Goal: Task Accomplishment & Management: Manage account settings

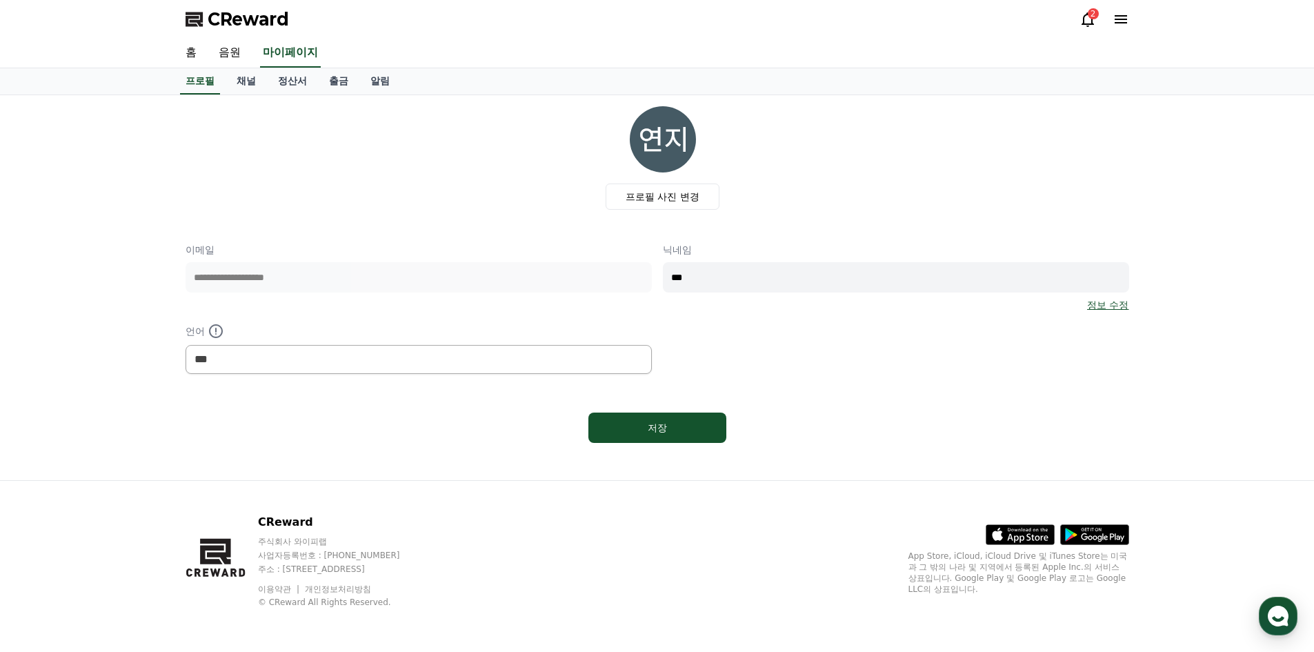
select select "**********"
click at [335, 78] on link "출금" at bounding box center [338, 81] width 41 height 26
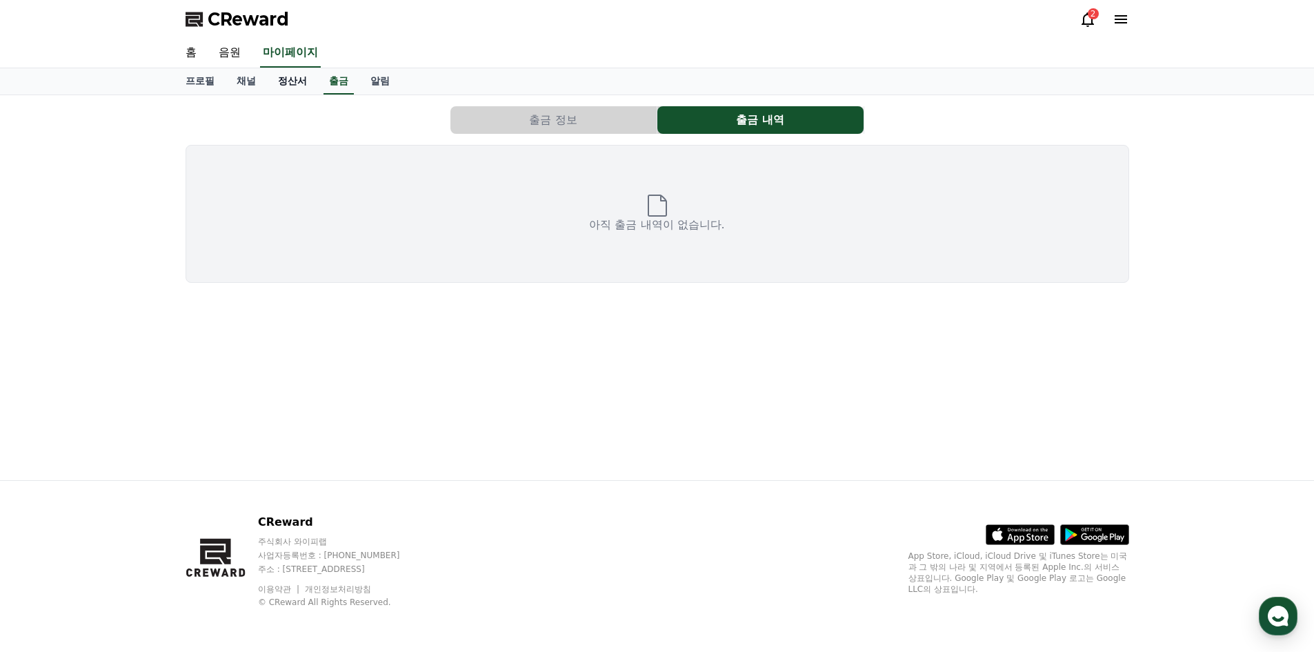
click at [302, 83] on link "정산서" at bounding box center [292, 81] width 51 height 26
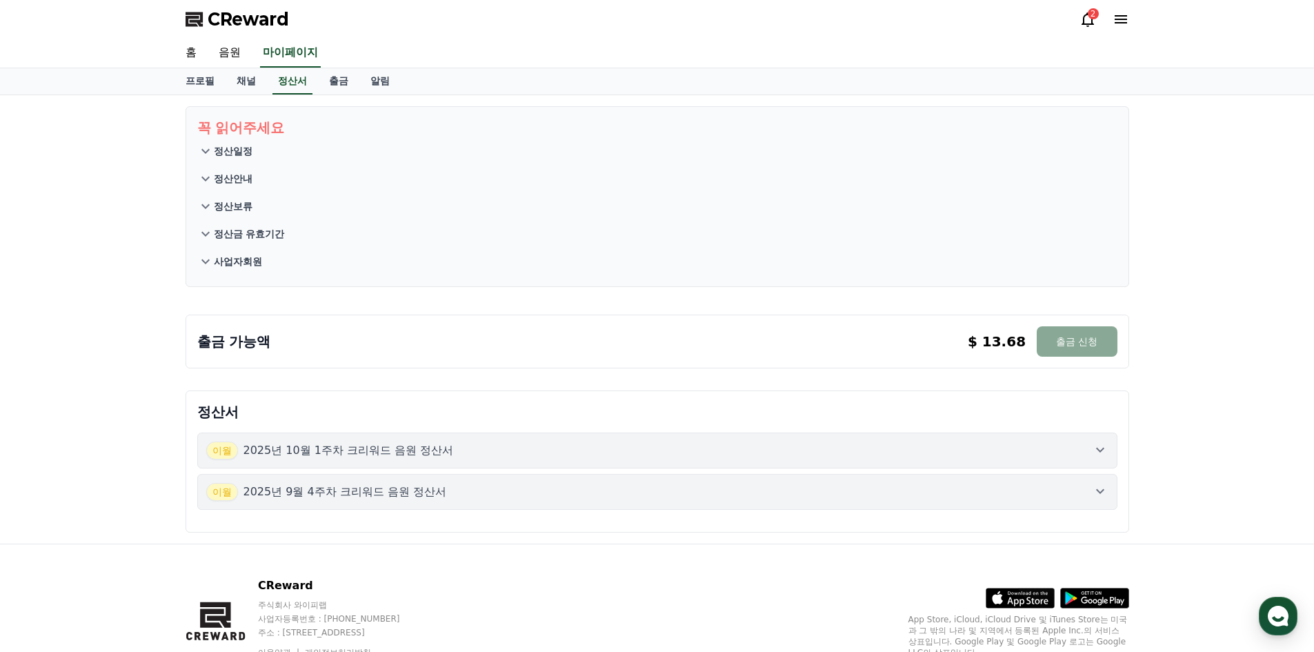
click at [1091, 493] on div "[DATE]년 9월 4주차 크리워드 음원 정산서" at bounding box center [657, 492] width 902 height 18
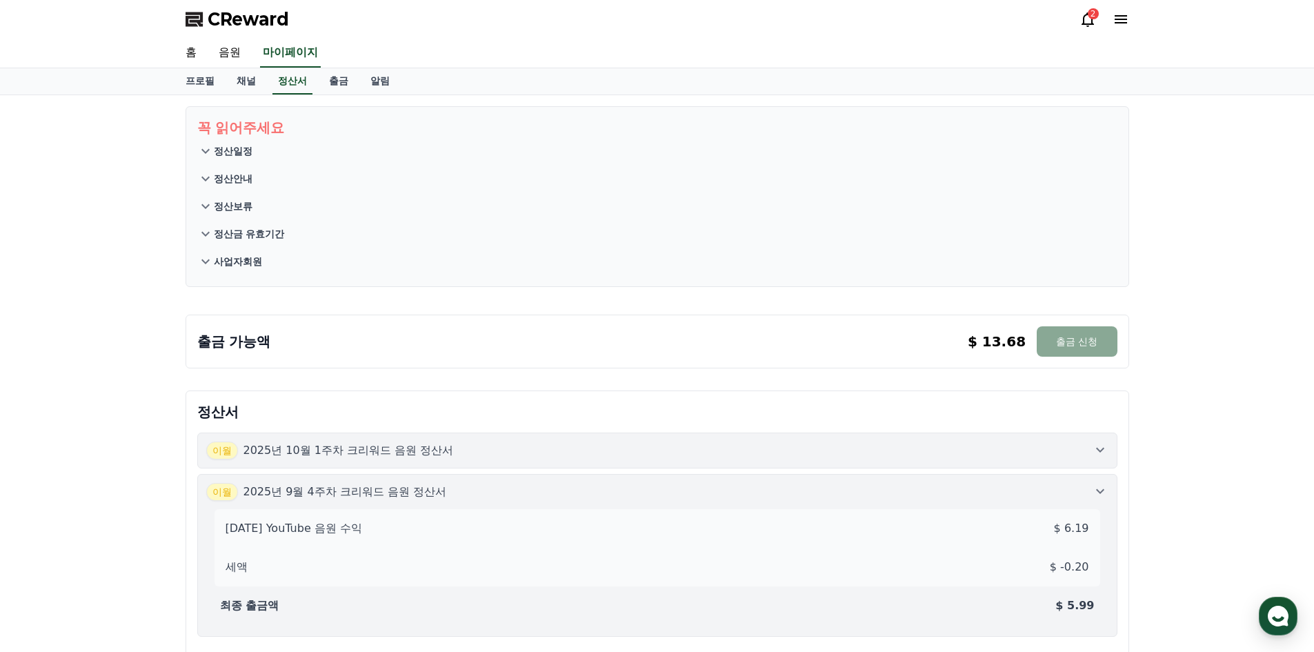
click at [1095, 491] on icon at bounding box center [1100, 491] width 17 height 17
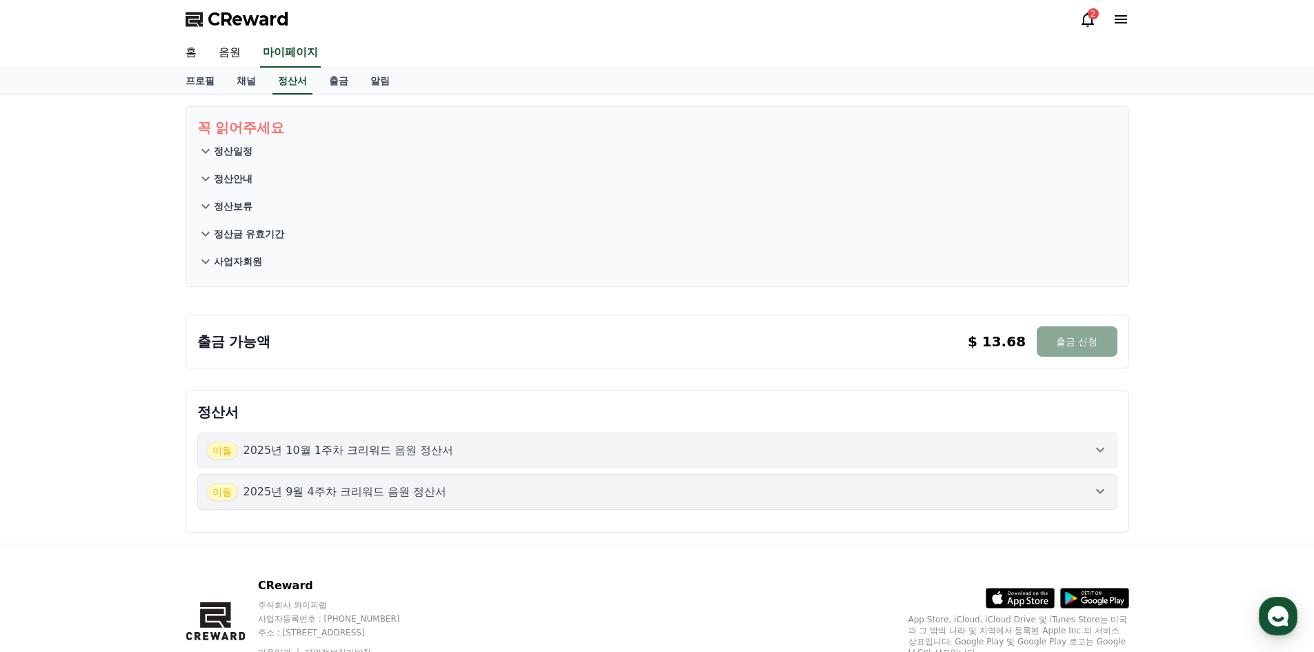
click at [1097, 447] on icon at bounding box center [1100, 450] width 17 height 17
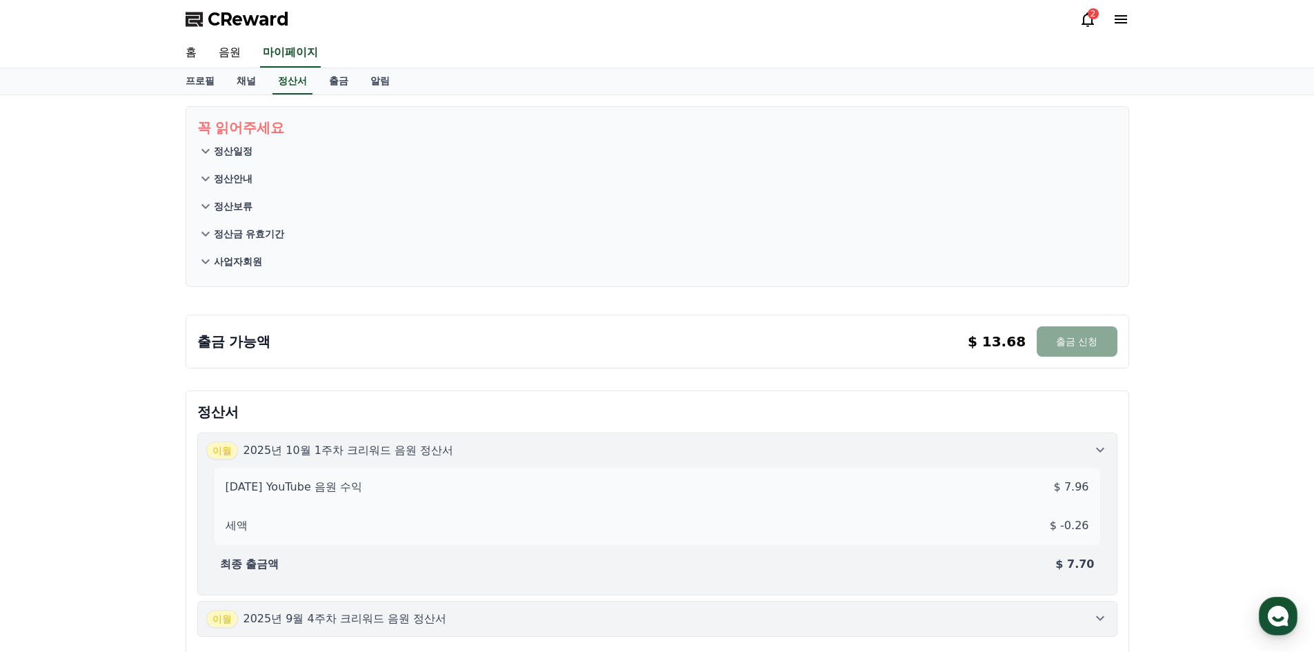
click at [1097, 447] on icon at bounding box center [1100, 450] width 17 height 17
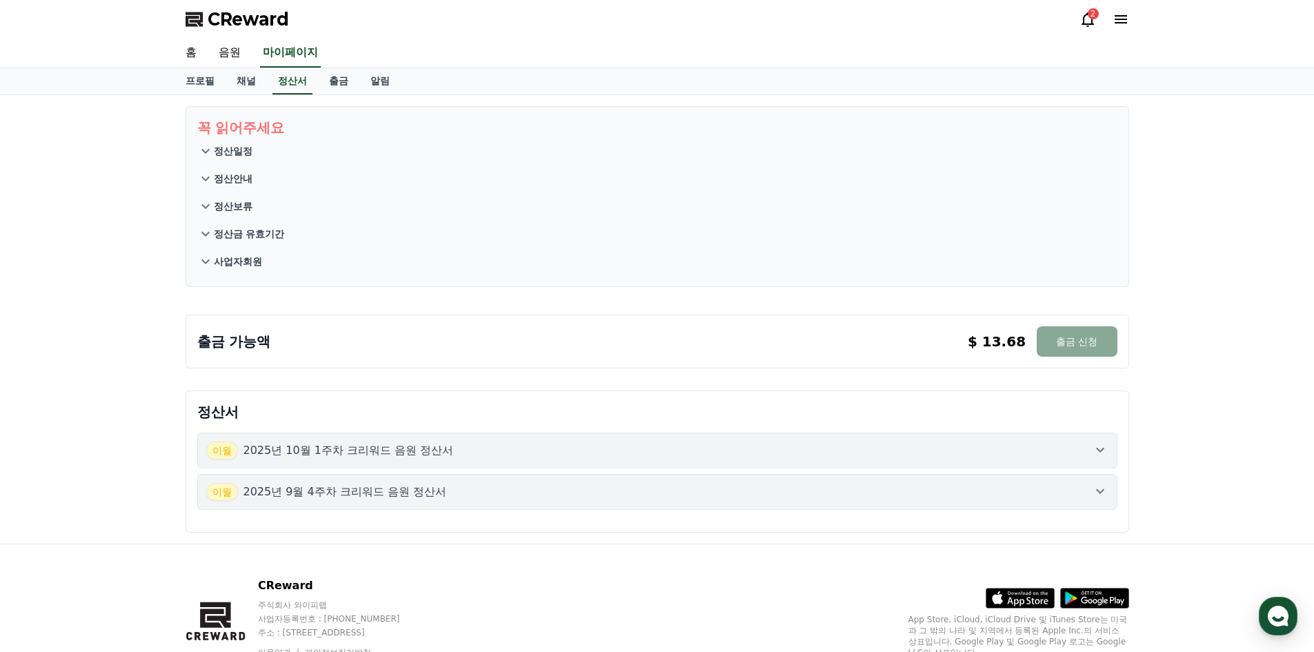
click at [1098, 502] on button "[DATE]년 9월 4주차 크리워드 음원 정산서" at bounding box center [657, 492] width 920 height 36
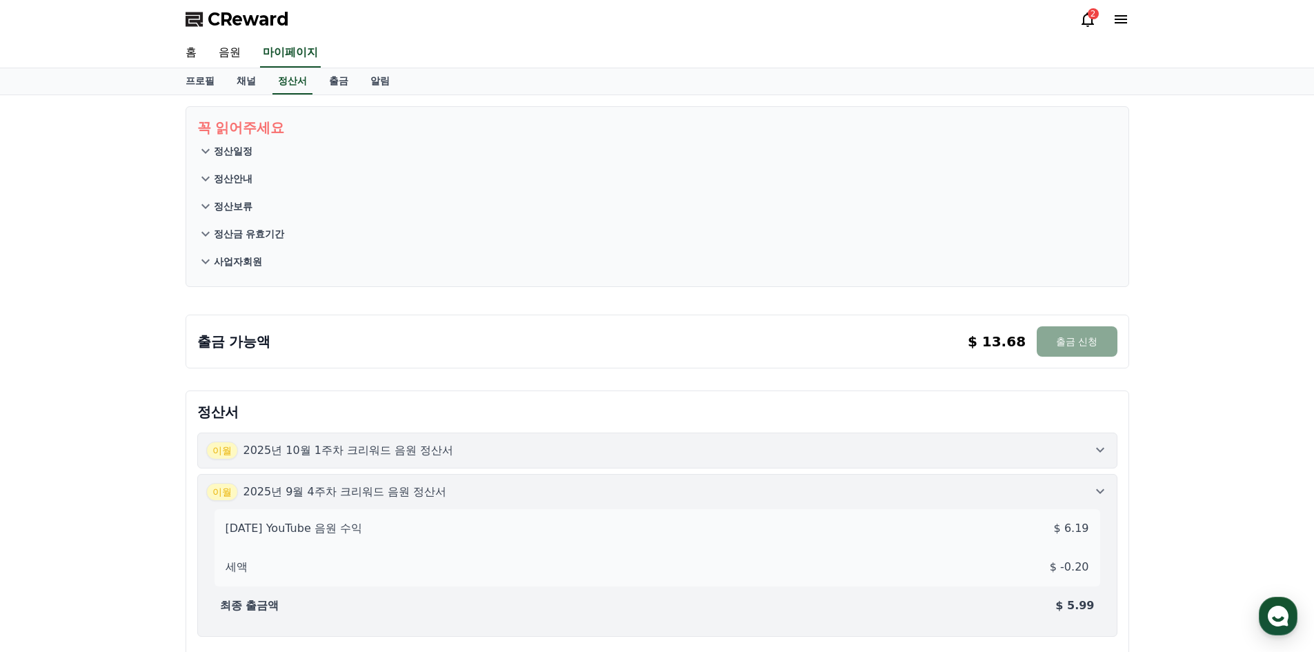
click at [1098, 502] on div "[DATE] YouTube 음원 수익 $ 6.19 세액 $ -0.20 최종 출금액 $ 5.99" at bounding box center [657, 564] width 902 height 127
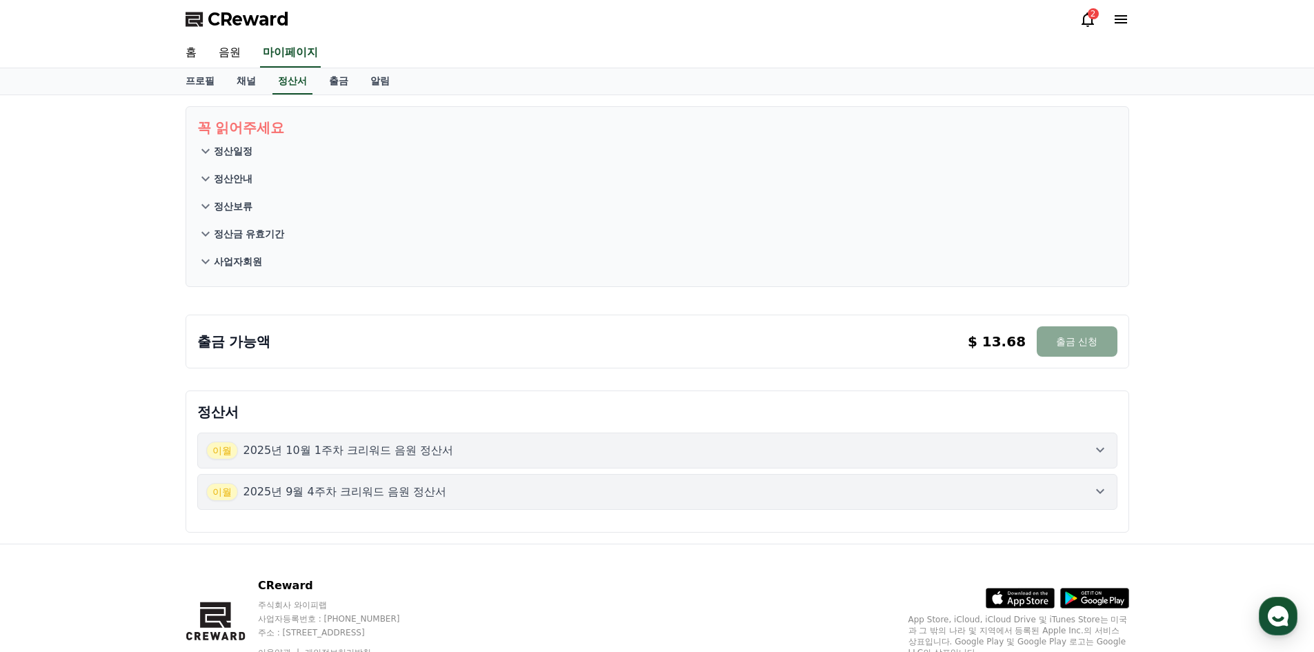
click at [1101, 457] on icon at bounding box center [1100, 450] width 17 height 17
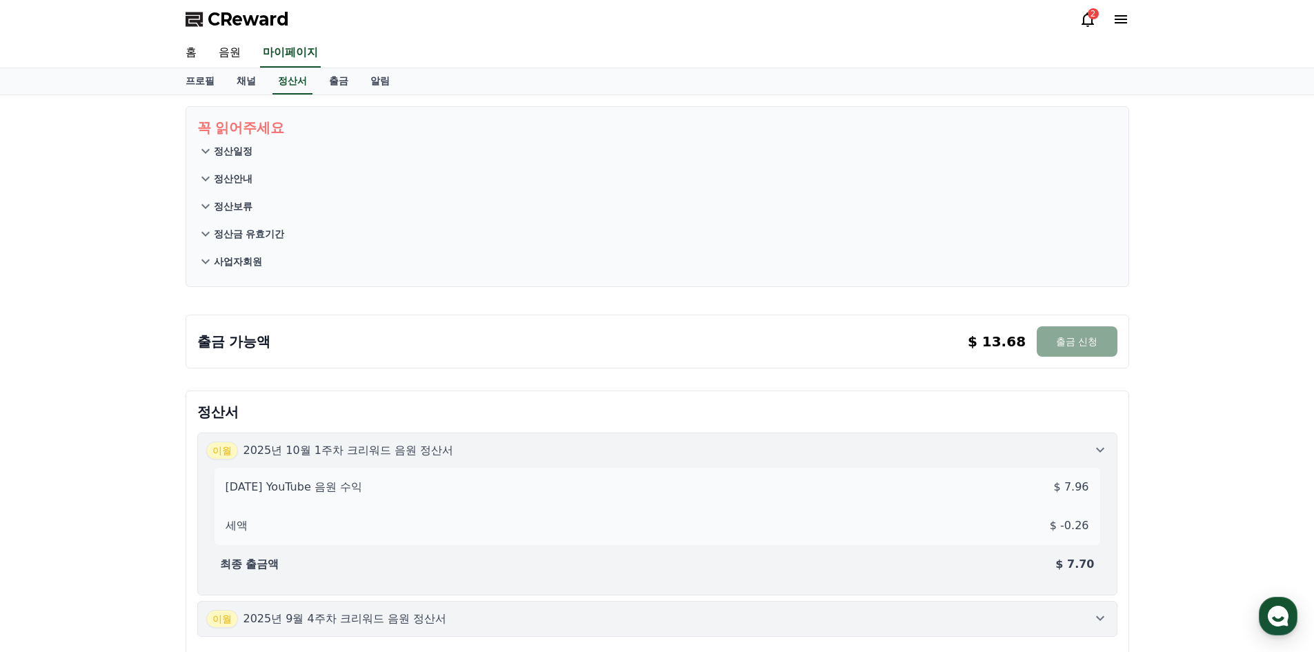
click at [1101, 457] on icon at bounding box center [1100, 450] width 17 height 17
